Goal: Navigation & Orientation: Find specific page/section

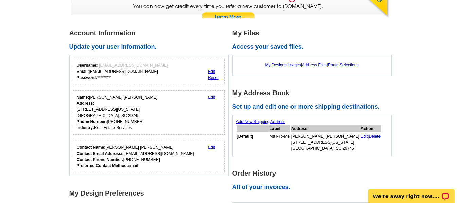
scroll to position [36, 0]
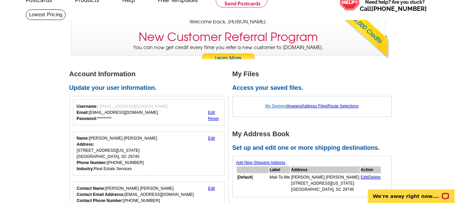
click at [268, 108] on link "My Designs" at bounding box center [275, 106] width 21 height 5
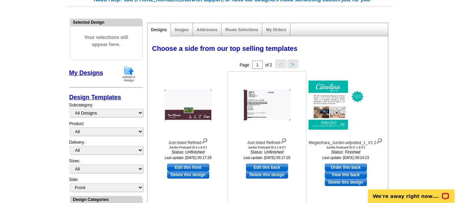
scroll to position [58, 0]
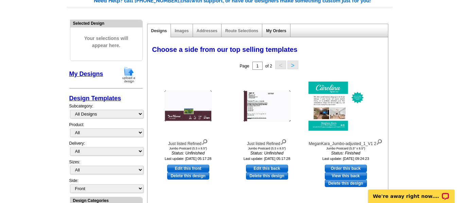
click at [276, 30] on link "My Orders" at bounding box center [276, 31] width 20 height 5
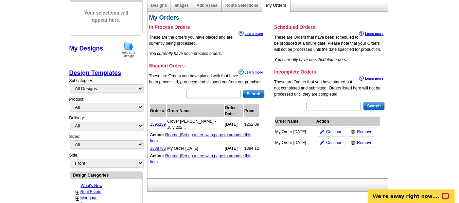
scroll to position [84, 0]
